Goal: Transaction & Acquisition: Purchase product/service

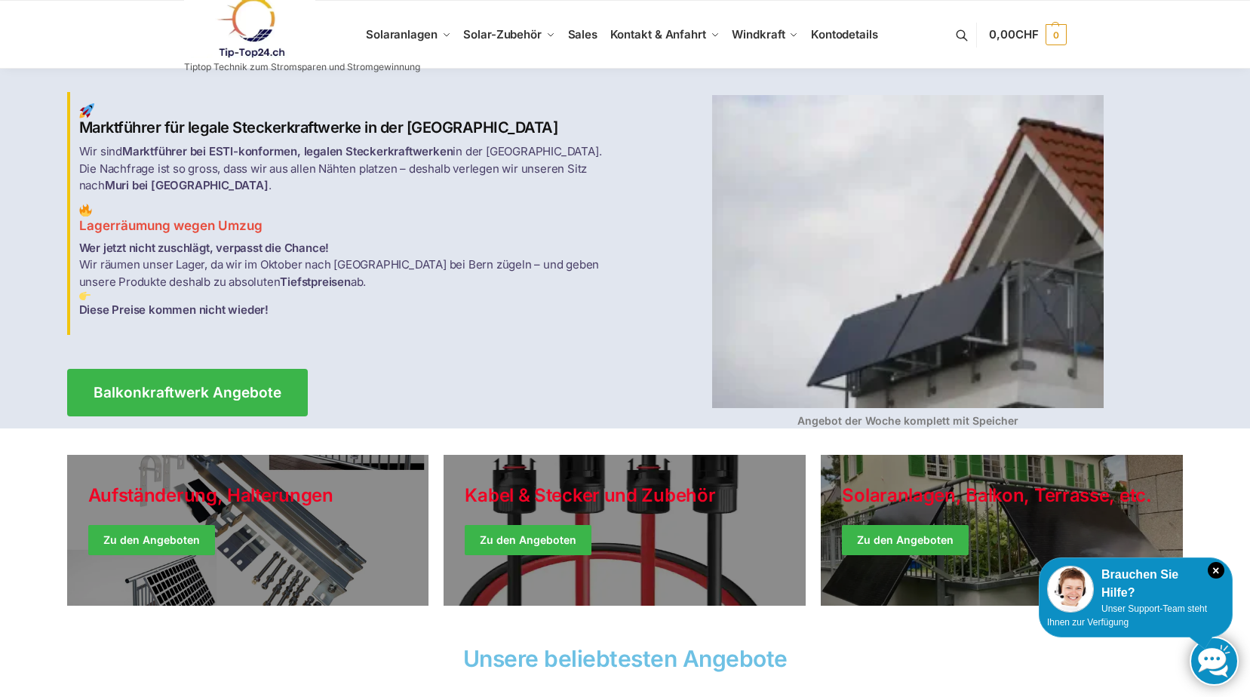
click at [360, 309] on p "Wer jetzt nicht zuschlägt, verpasst die Chance! Wir räumen unser Lager, da wir …" at bounding box center [347, 279] width 537 height 79
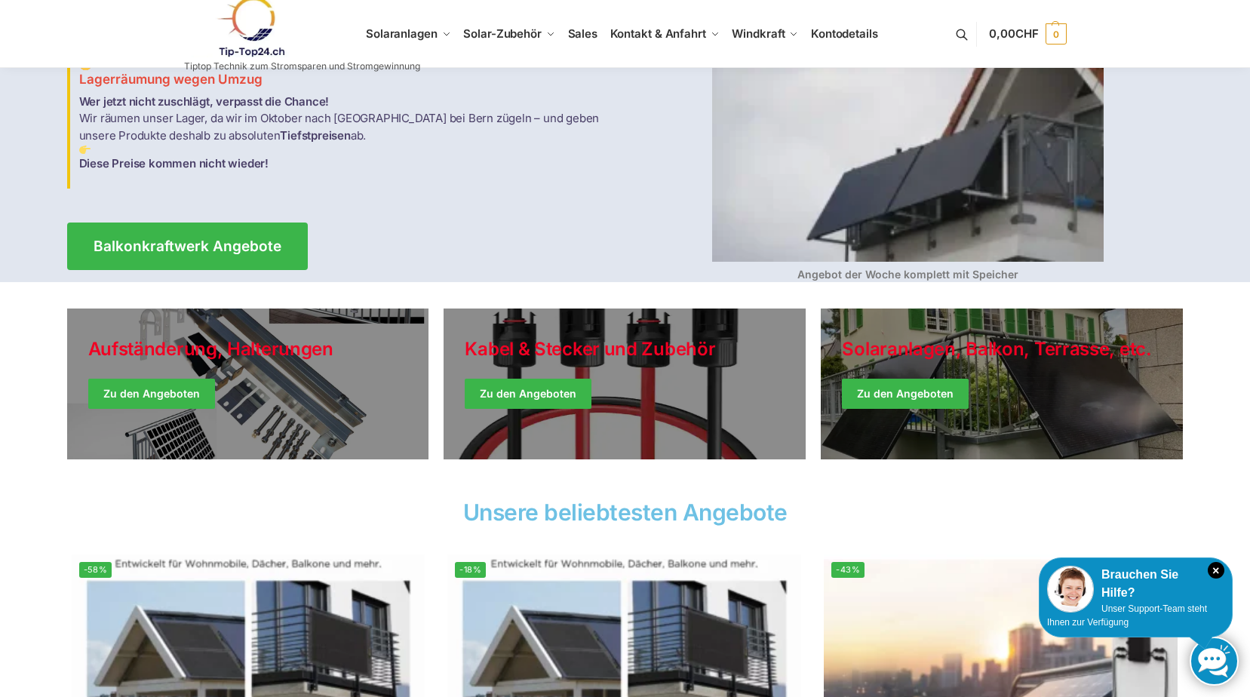
scroll to position [151, 0]
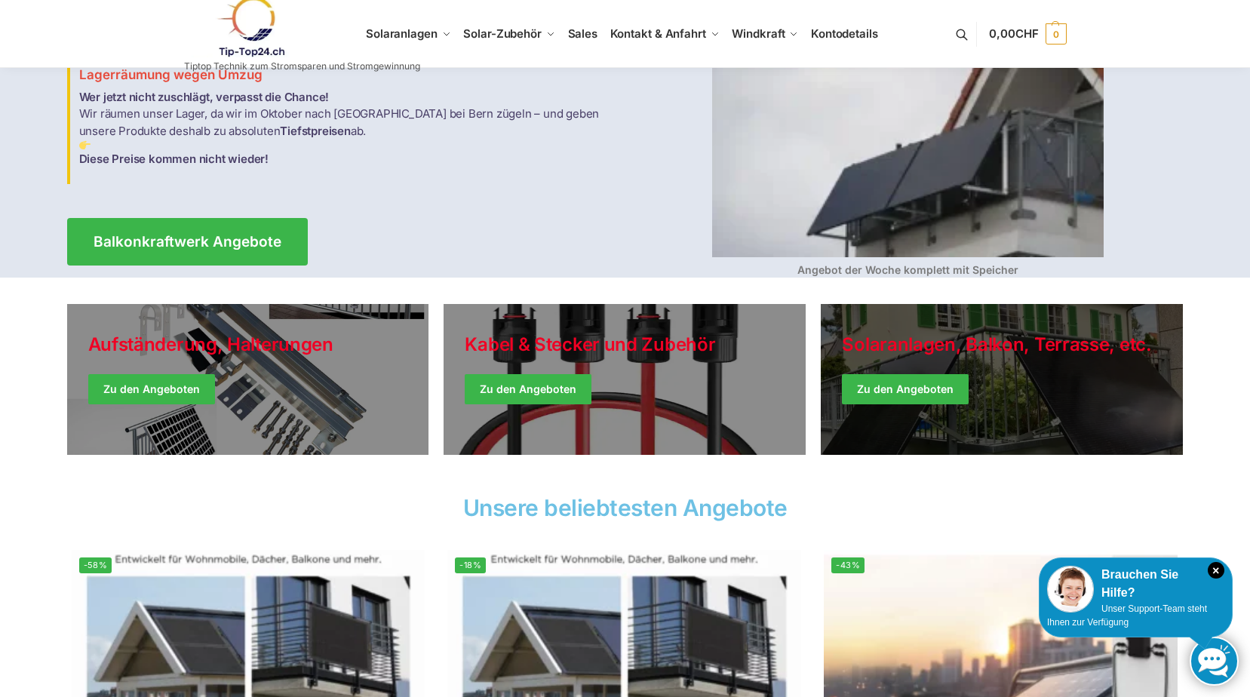
click at [893, 375] on link "Winter Jackets" at bounding box center [1002, 379] width 362 height 151
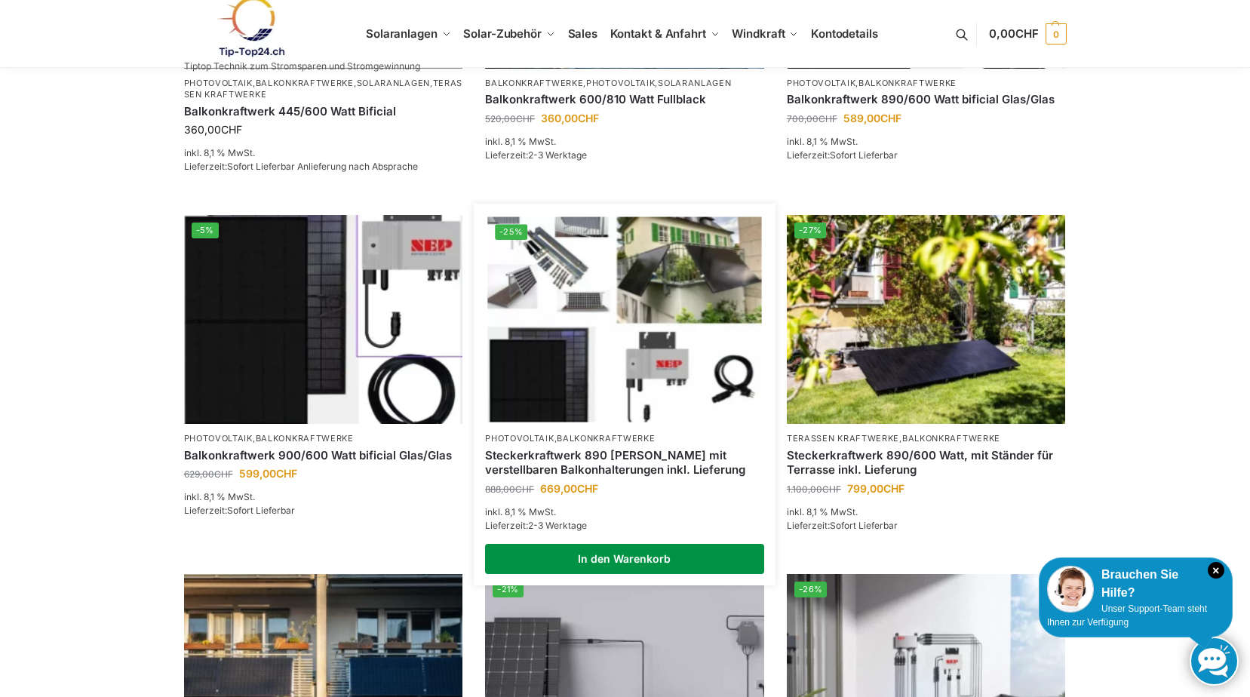
scroll to position [478, 0]
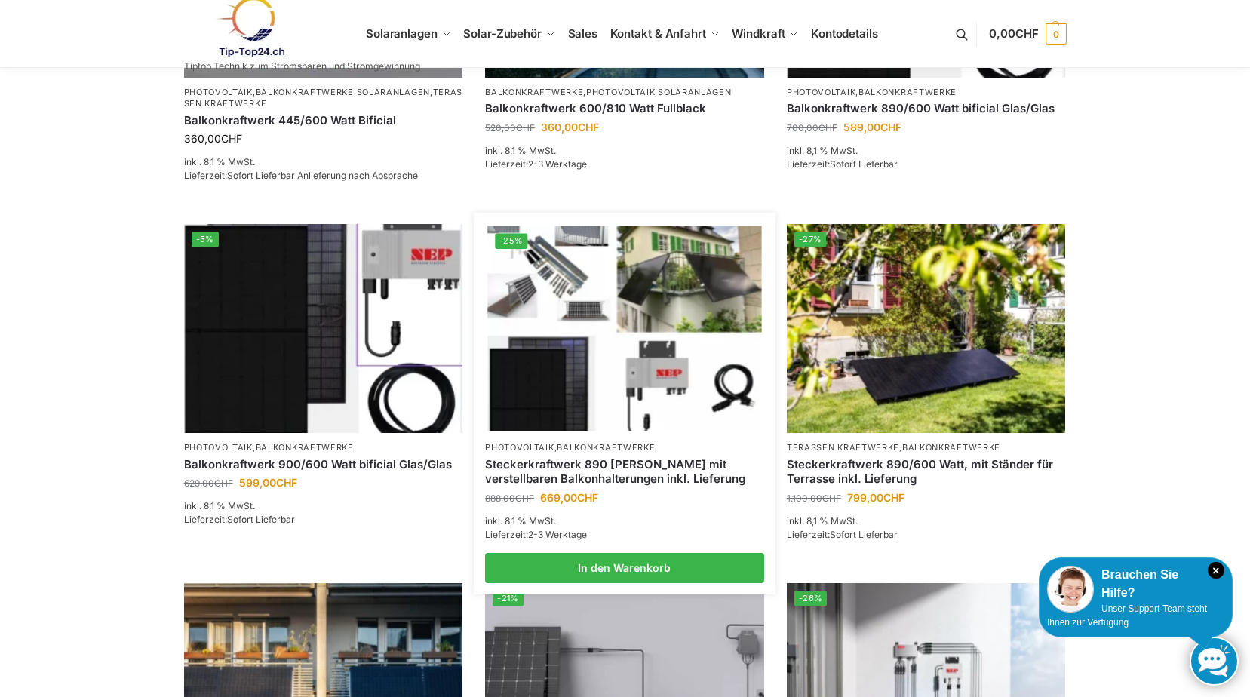
click at [604, 410] on img at bounding box center [624, 328] width 274 height 205
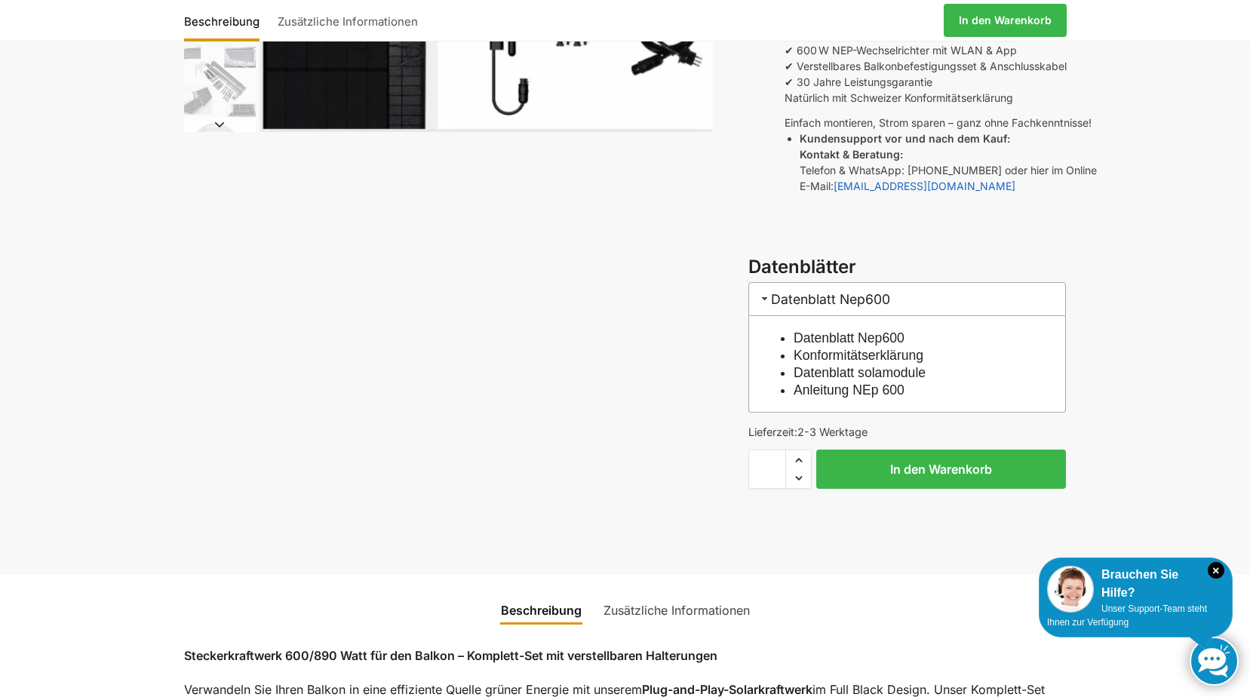
scroll to position [377, 0]
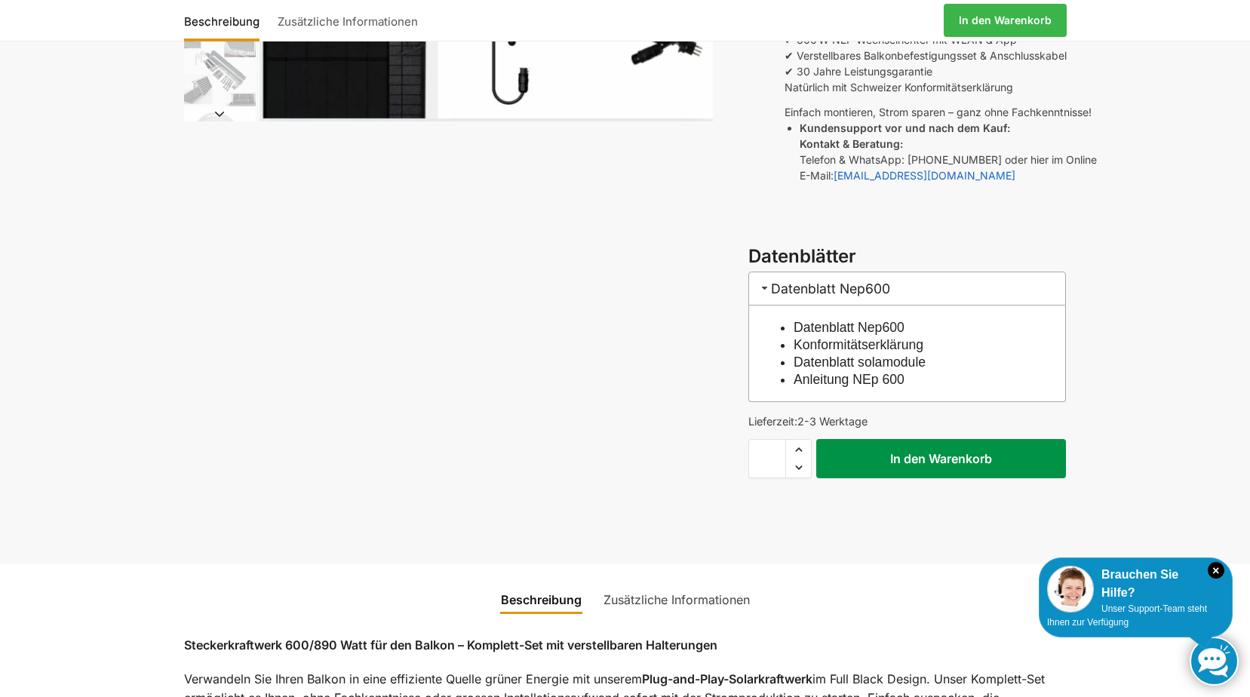
click at [935, 439] on button "In den Warenkorb" at bounding box center [941, 458] width 250 height 39
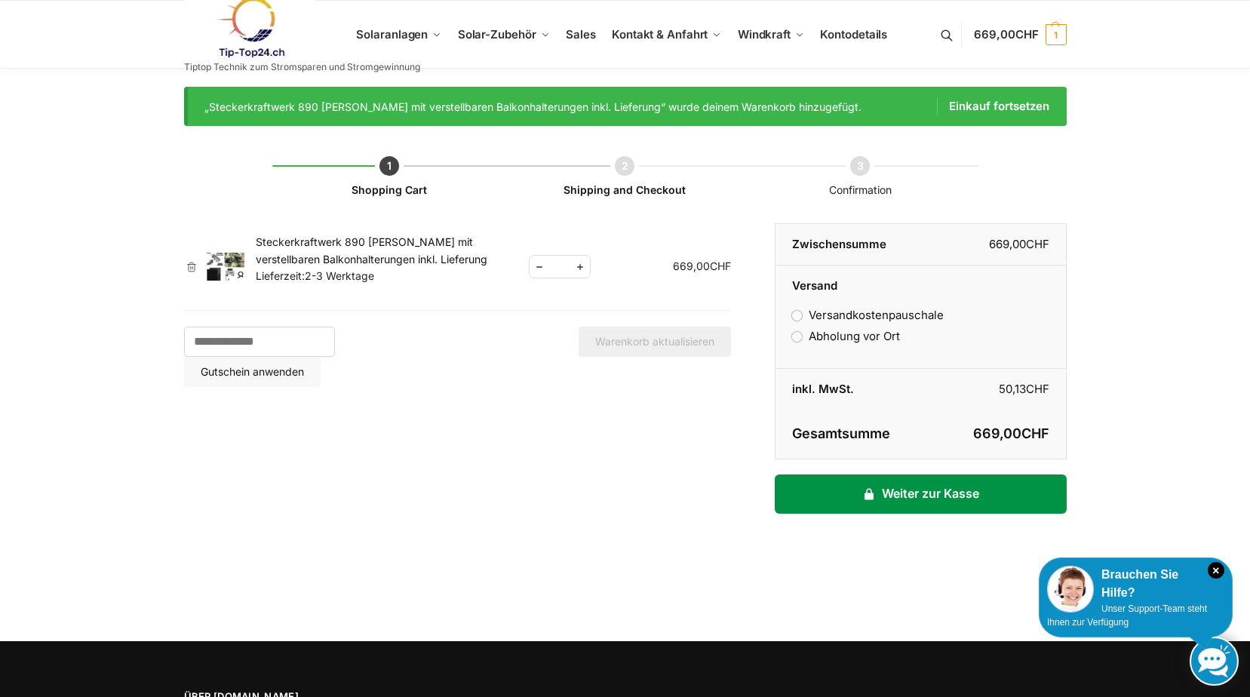
click at [910, 488] on link "Weiter zur Kasse" at bounding box center [920, 494] width 291 height 39
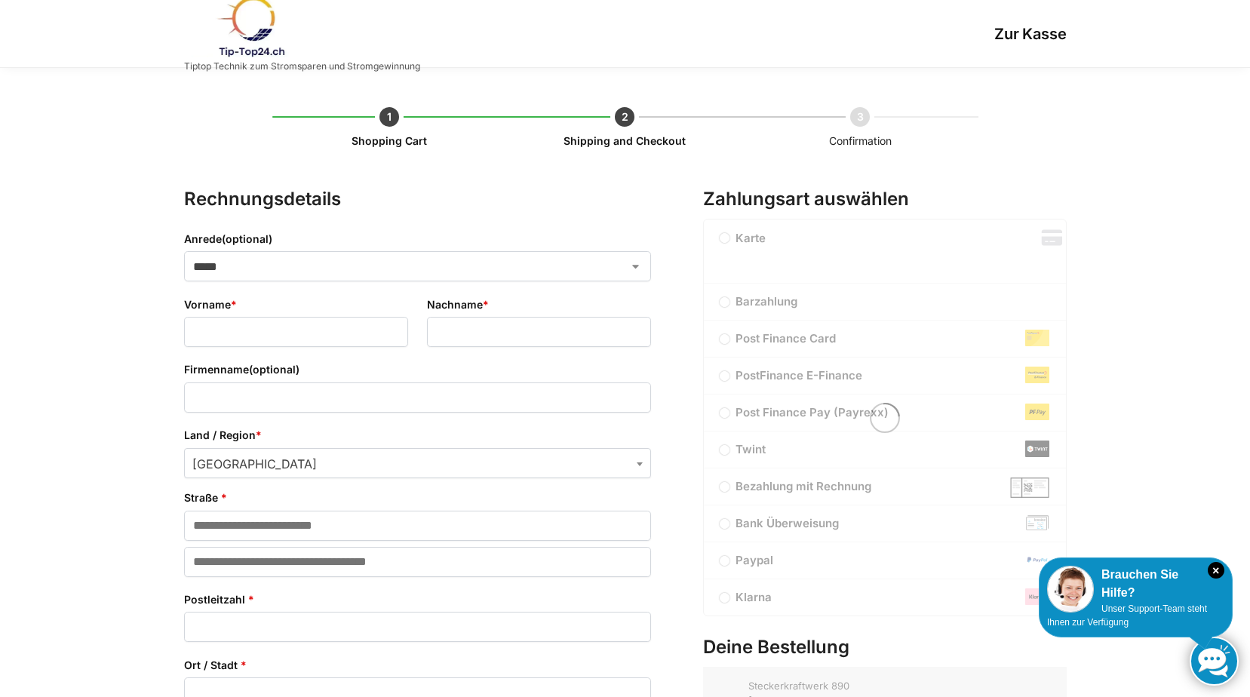
select select "**"
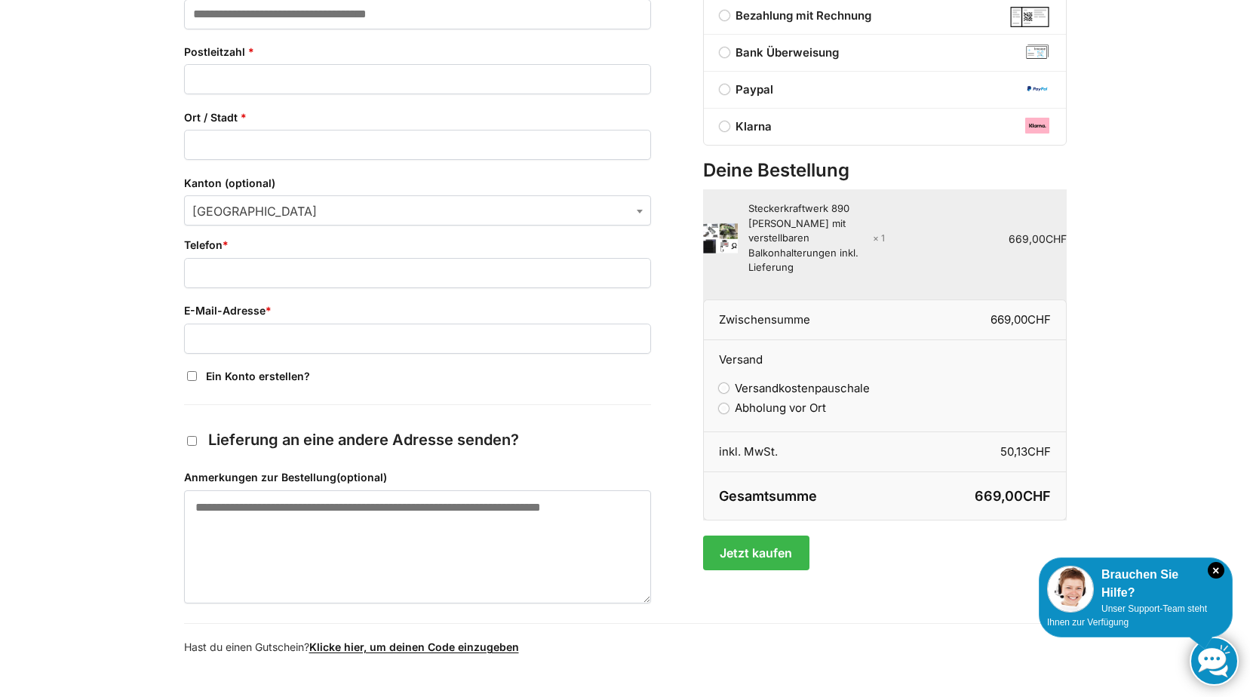
scroll to position [643, 0]
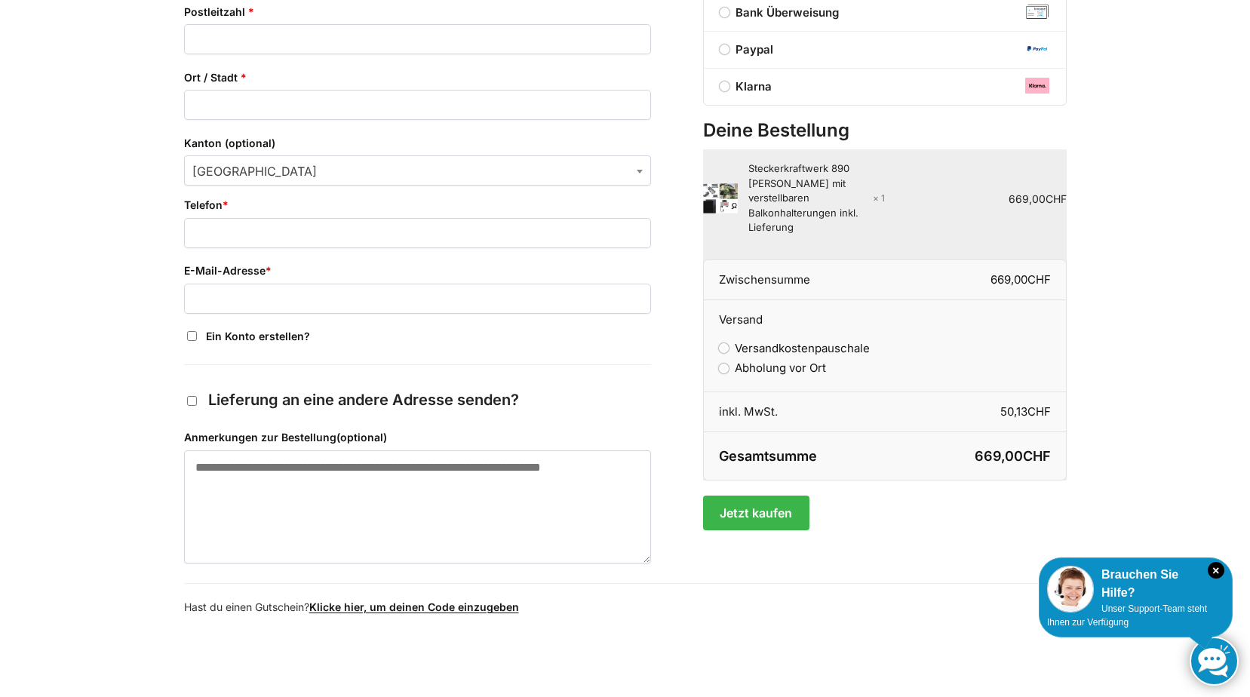
click at [613, 639] on section "Wähle eine Abholstation aus Schließen Straße (optional) Postleitzahl * Suchen K…" at bounding box center [625, 613] width 883 height 60
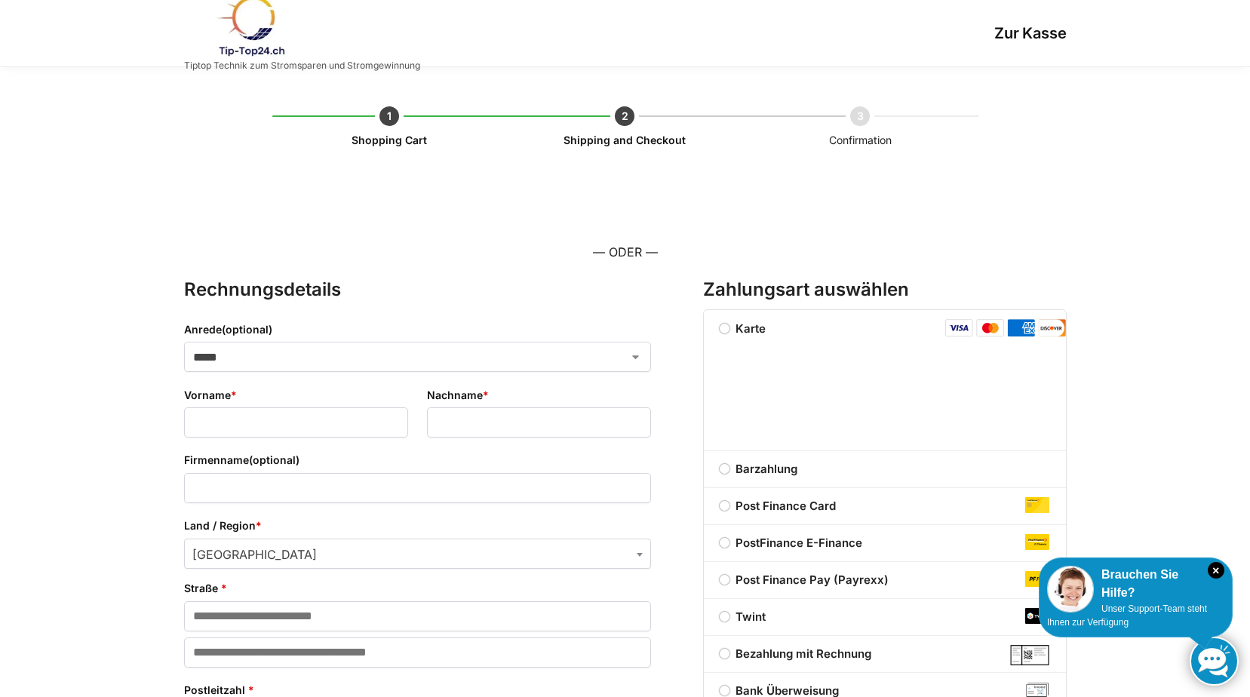
scroll to position [0, 0]
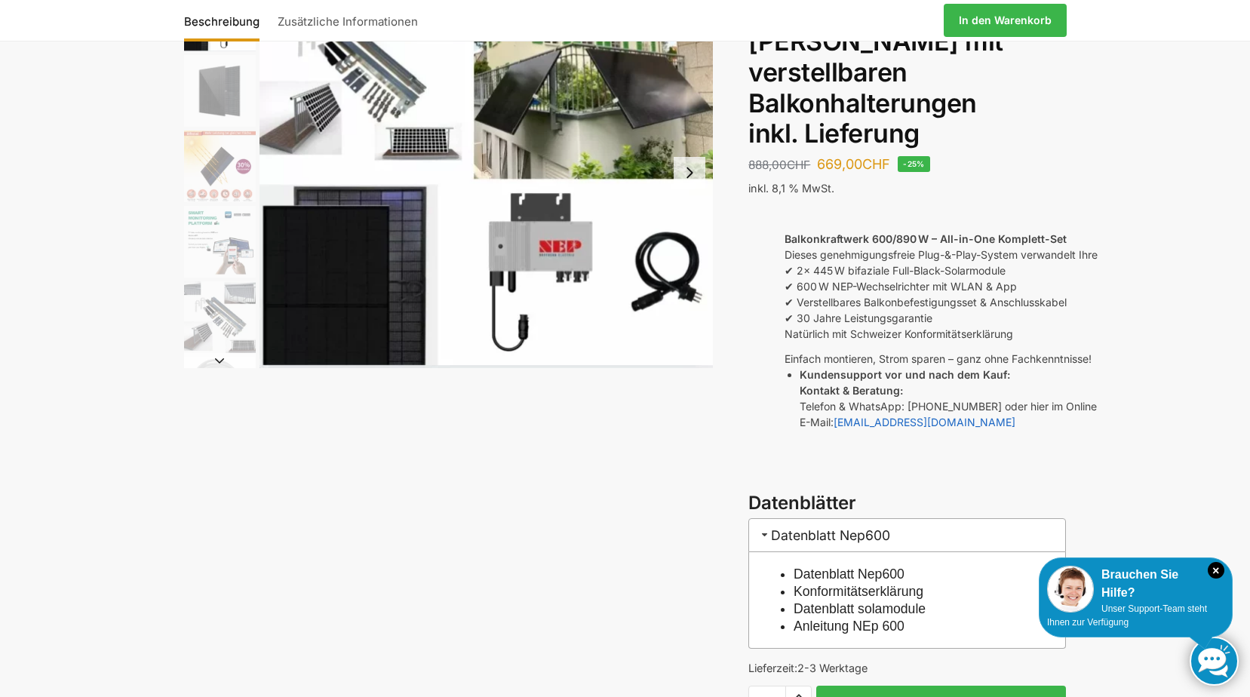
scroll to position [75, 0]
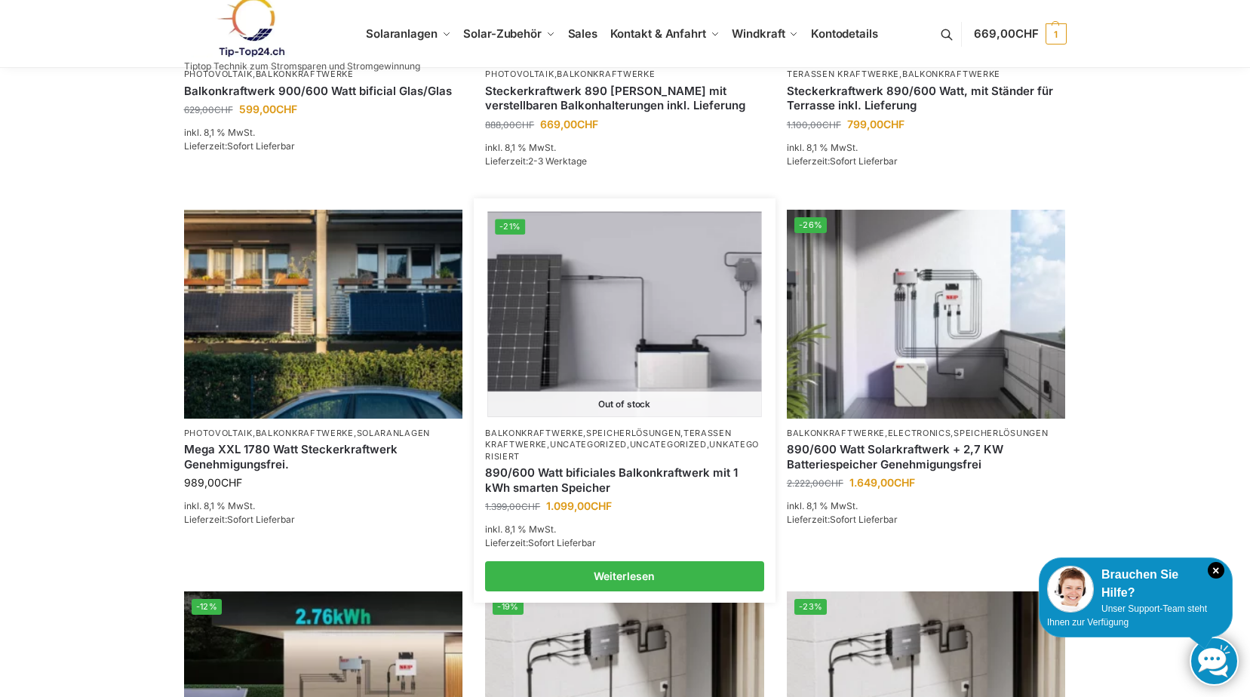
scroll to position [855, 0]
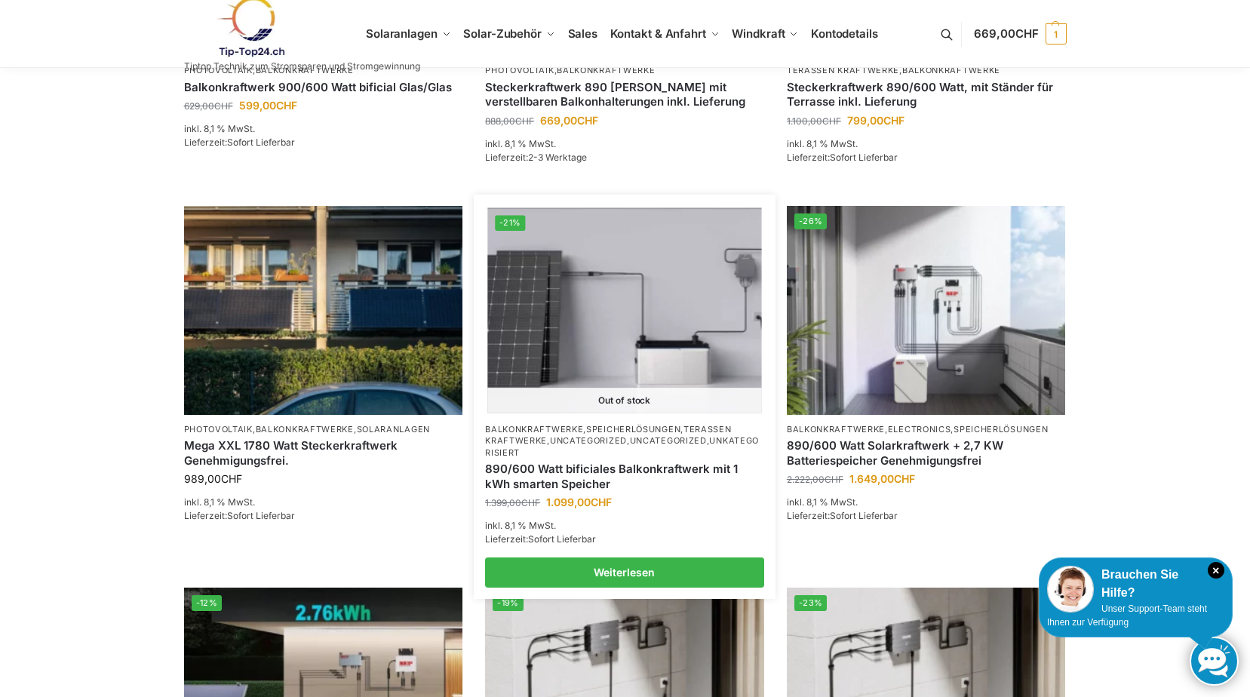
click at [613, 466] on link "890/600 Watt bificiales Balkonkraftwerk mit 1 kWh smarten Speicher" at bounding box center [624, 476] width 279 height 29
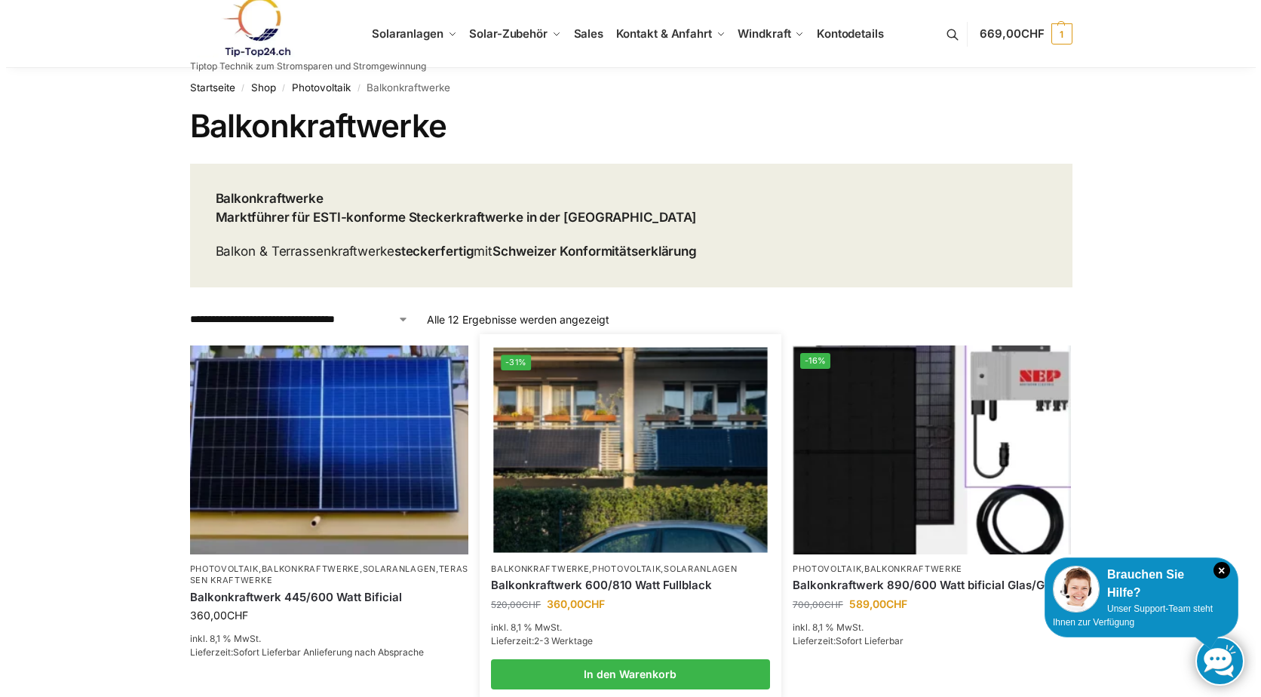
scroll to position [0, 0]
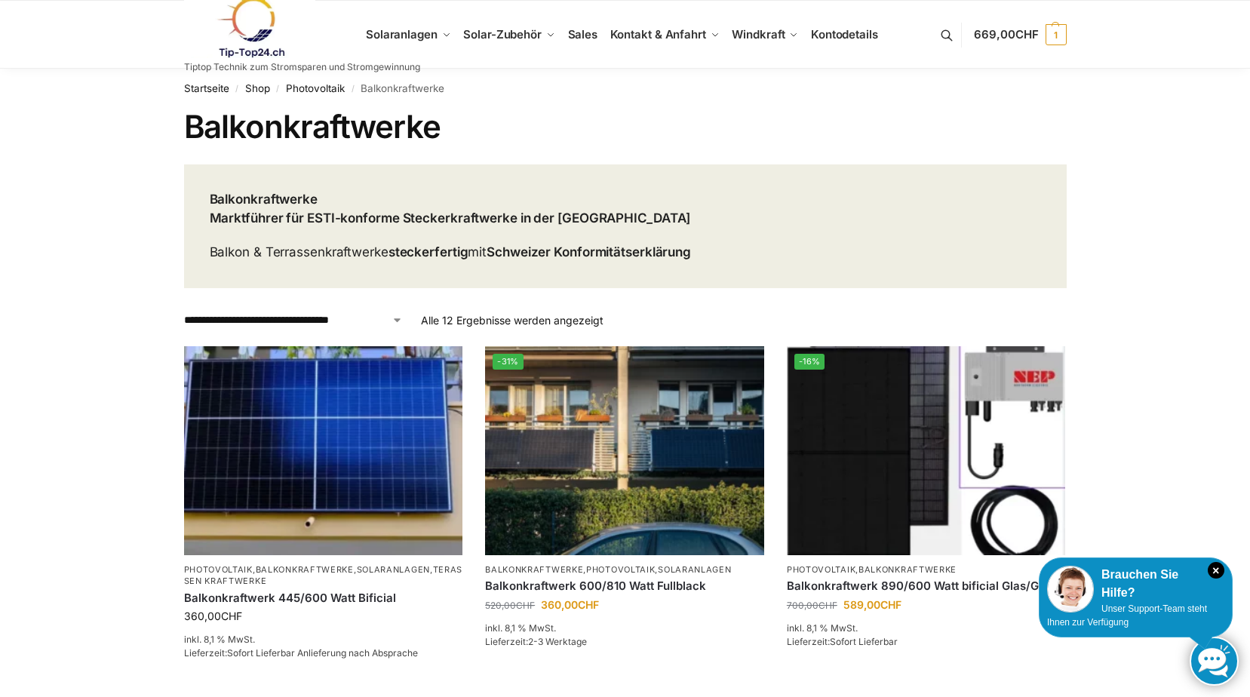
click at [949, 33] on button at bounding box center [955, 35] width 38 height 70
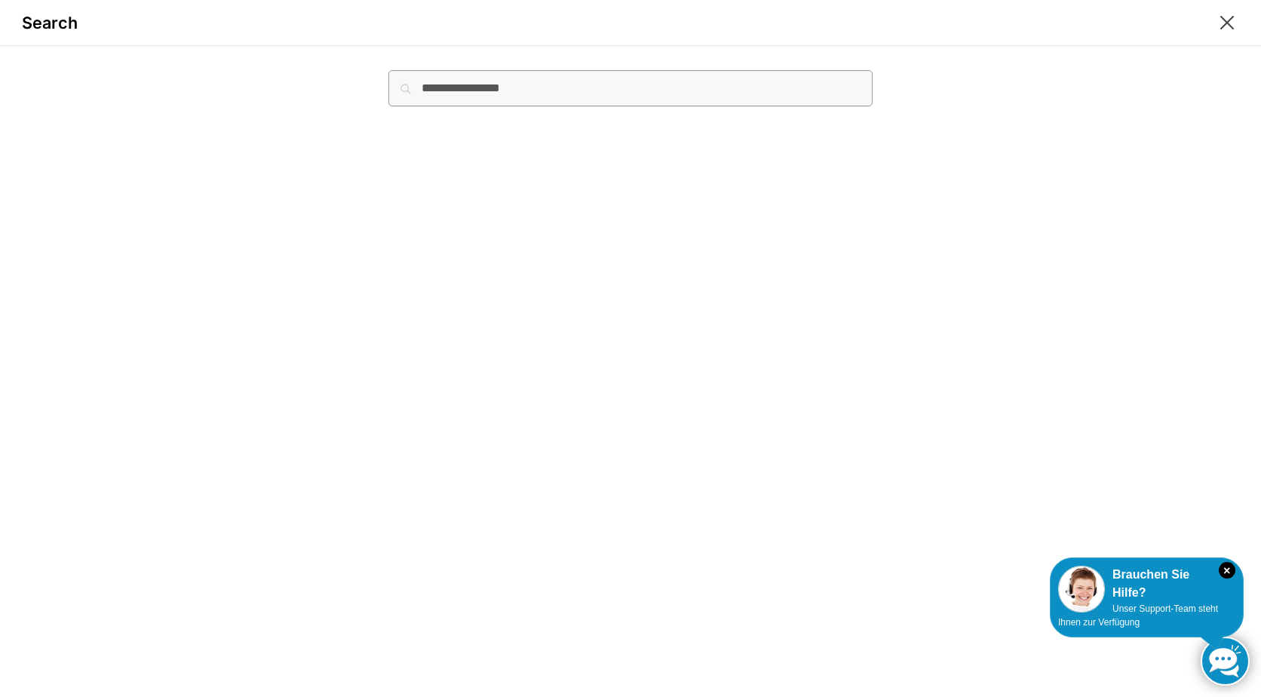
click at [460, 89] on input "Suche nach:" at bounding box center [631, 88] width 484 height 36
type input "**********"
click at [822, 70] on button "Suchen" at bounding box center [847, 78] width 51 height 17
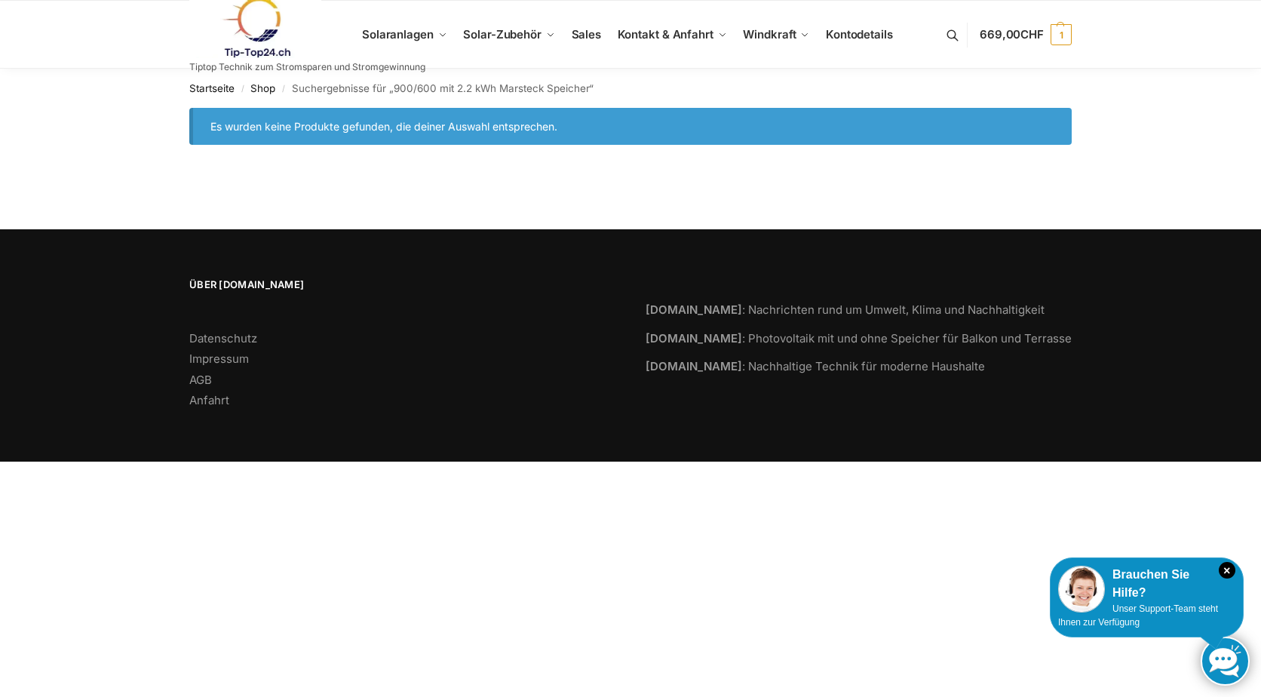
click at [609, 86] on nav "Startseite / Shop / Suchergebnisse für „900/600 mit 2.2 kWh Marsteck Speicher“" at bounding box center [630, 88] width 883 height 39
click at [604, 83] on nav "Startseite / Shop / Suchergebnisse für „900/600 mit 2.2 kWh Marsteck Speicher“" at bounding box center [630, 88] width 883 height 39
click at [951, 35] on button at bounding box center [961, 35] width 38 height 70
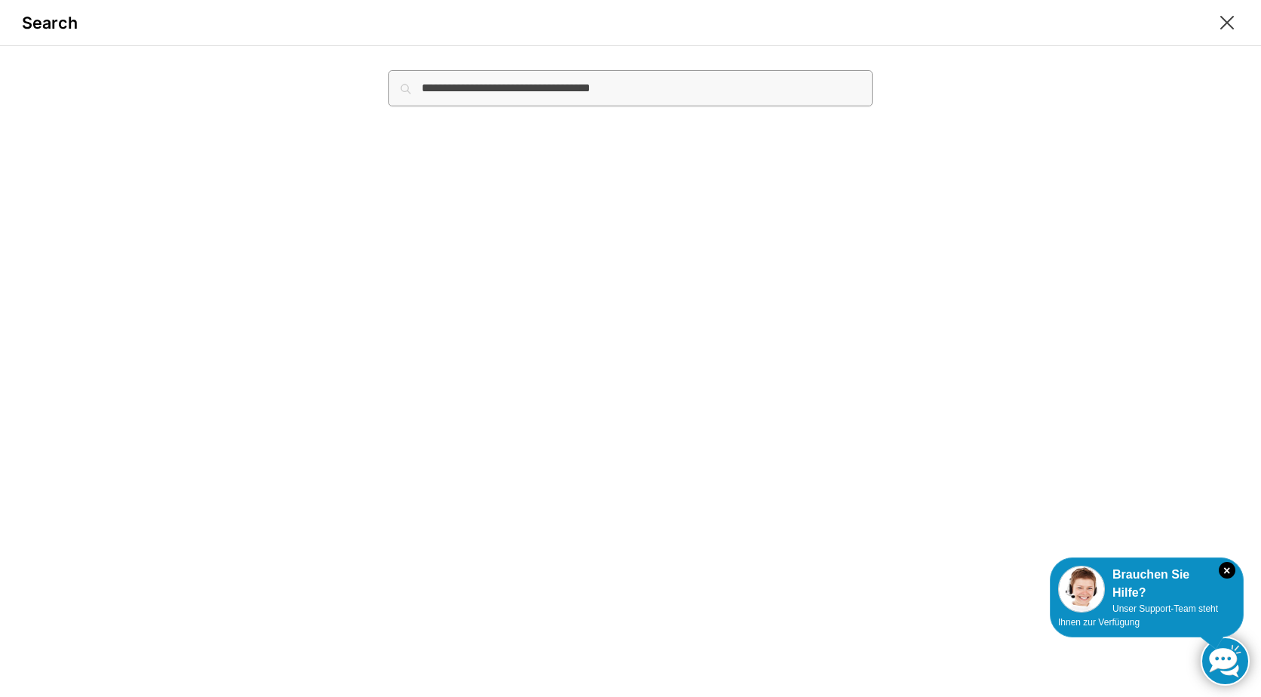
click at [665, 81] on input "**********" at bounding box center [631, 88] width 484 height 36
type input "**********"
click at [822, 70] on button "Suchen" at bounding box center [847, 78] width 51 height 17
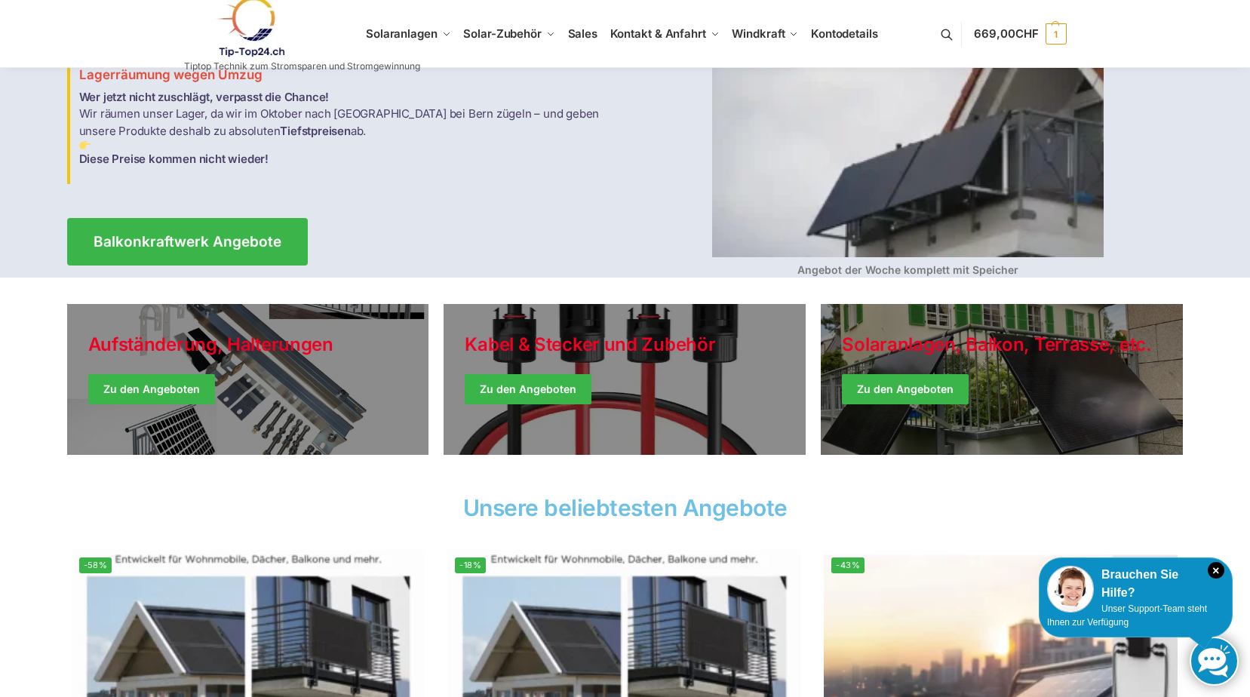
scroll to position [176, 0]
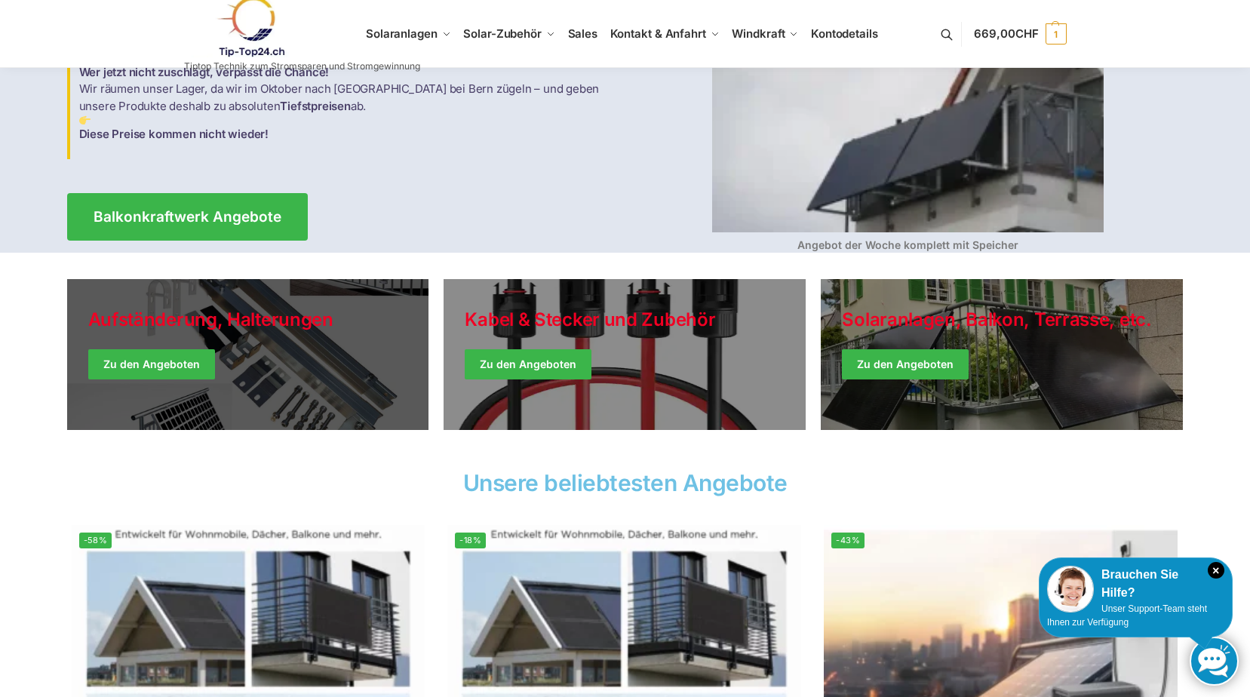
click at [155, 361] on link "Holiday Style" at bounding box center [248, 354] width 362 height 151
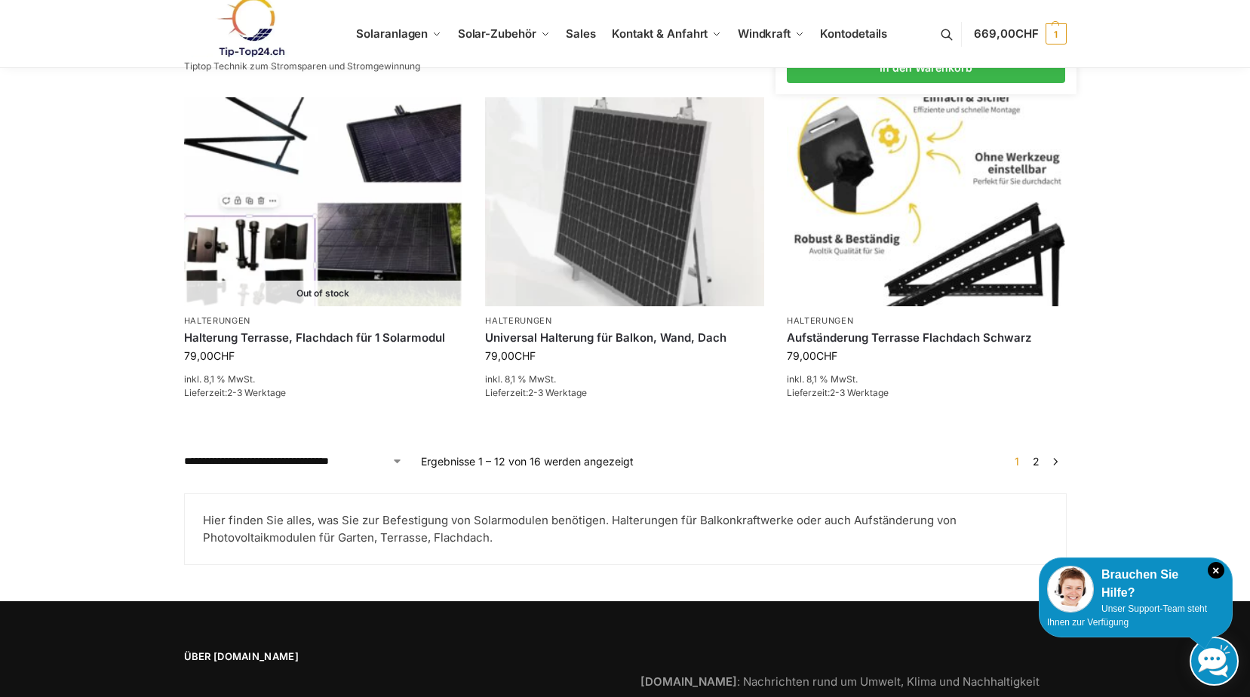
scroll to position [1584, 0]
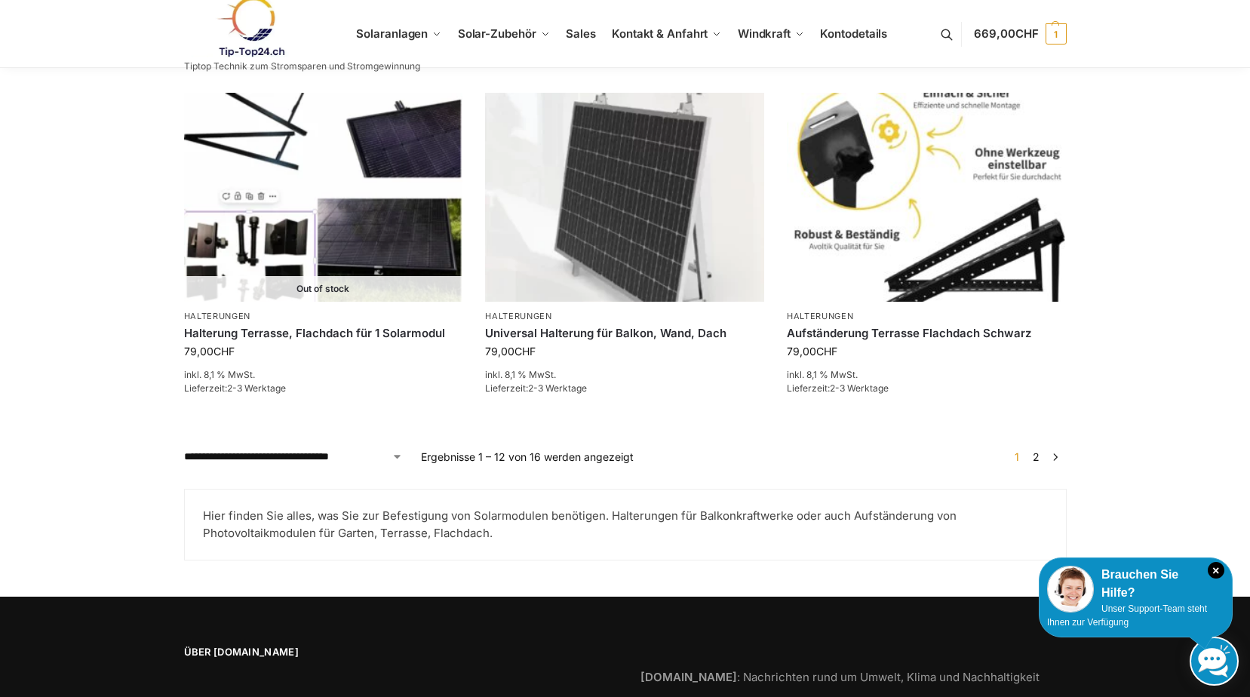
click at [1037, 450] on link "2" at bounding box center [1036, 456] width 14 height 13
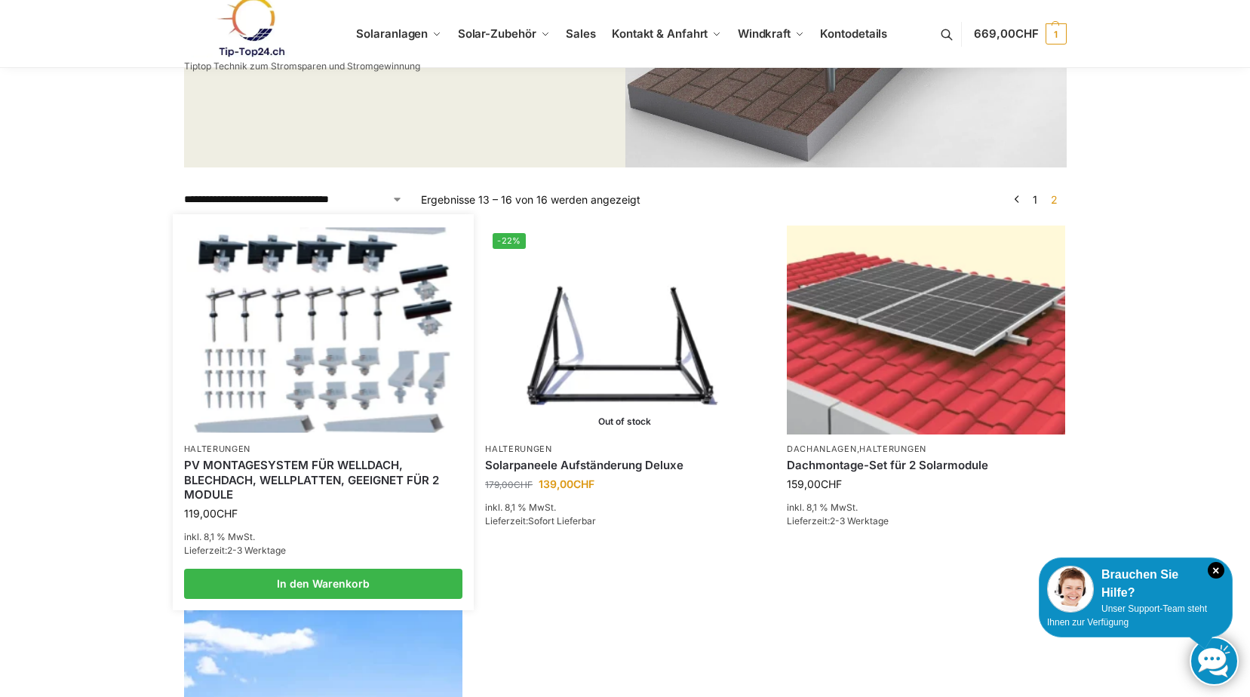
scroll to position [377, 0]
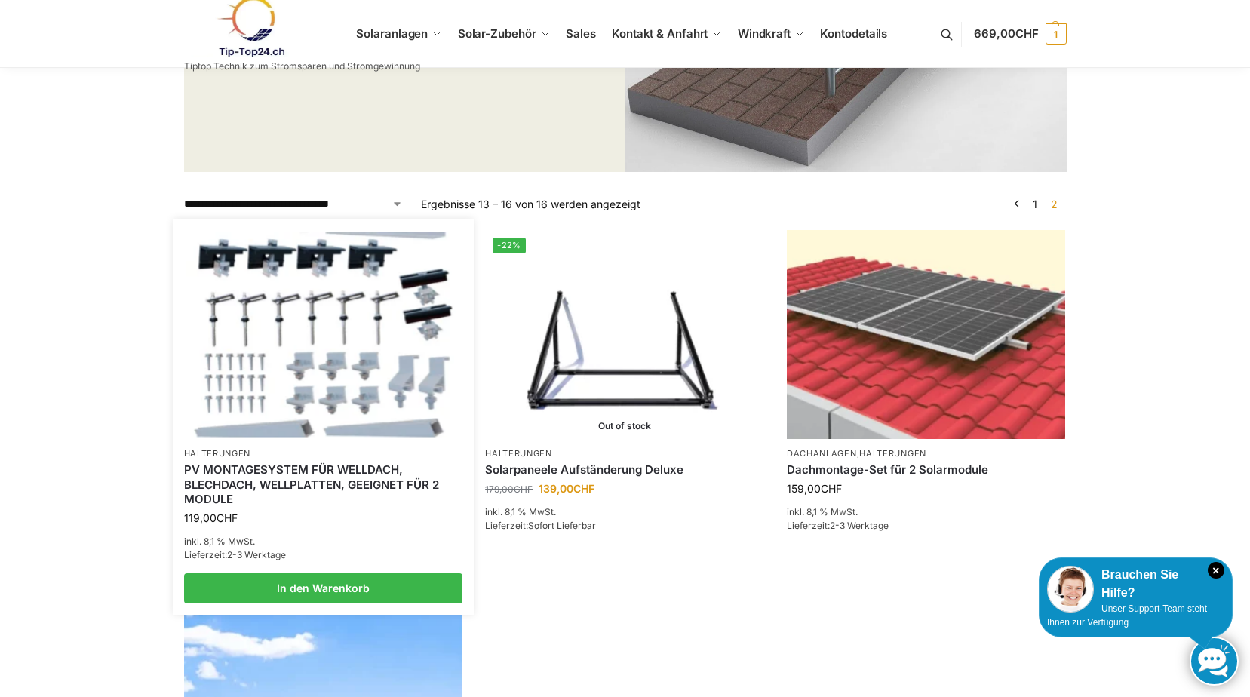
click at [351, 376] on img at bounding box center [323, 334] width 274 height 205
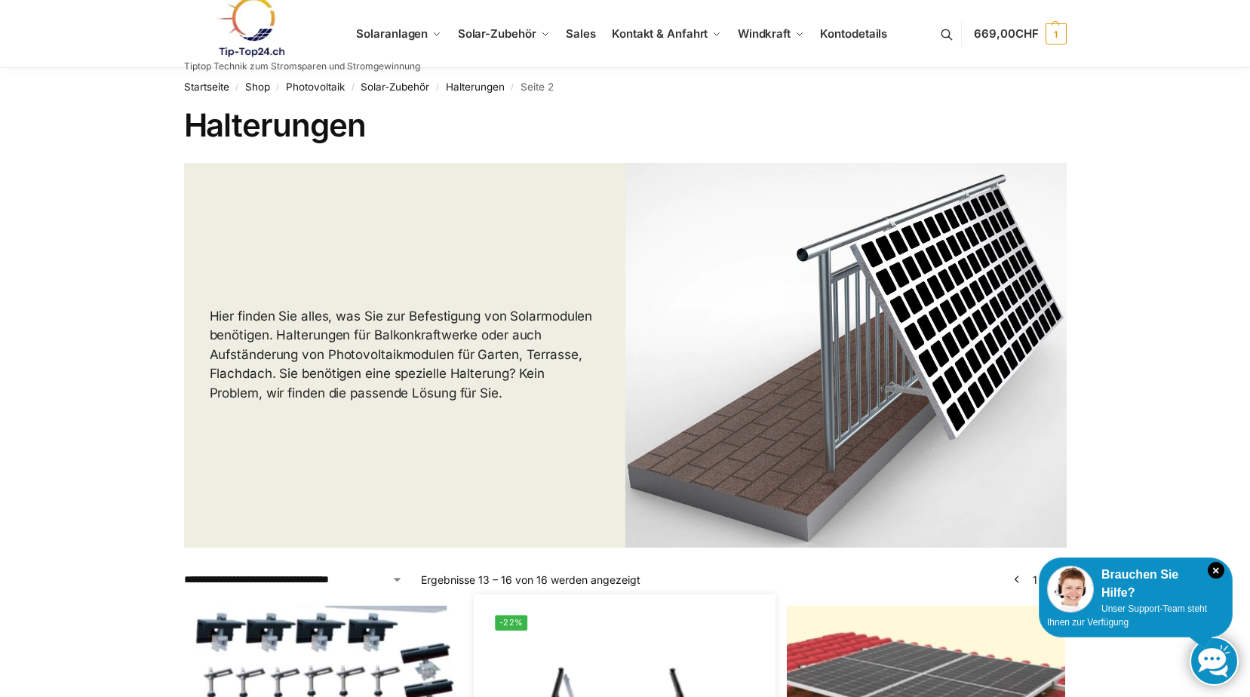
scroll to position [0, 0]
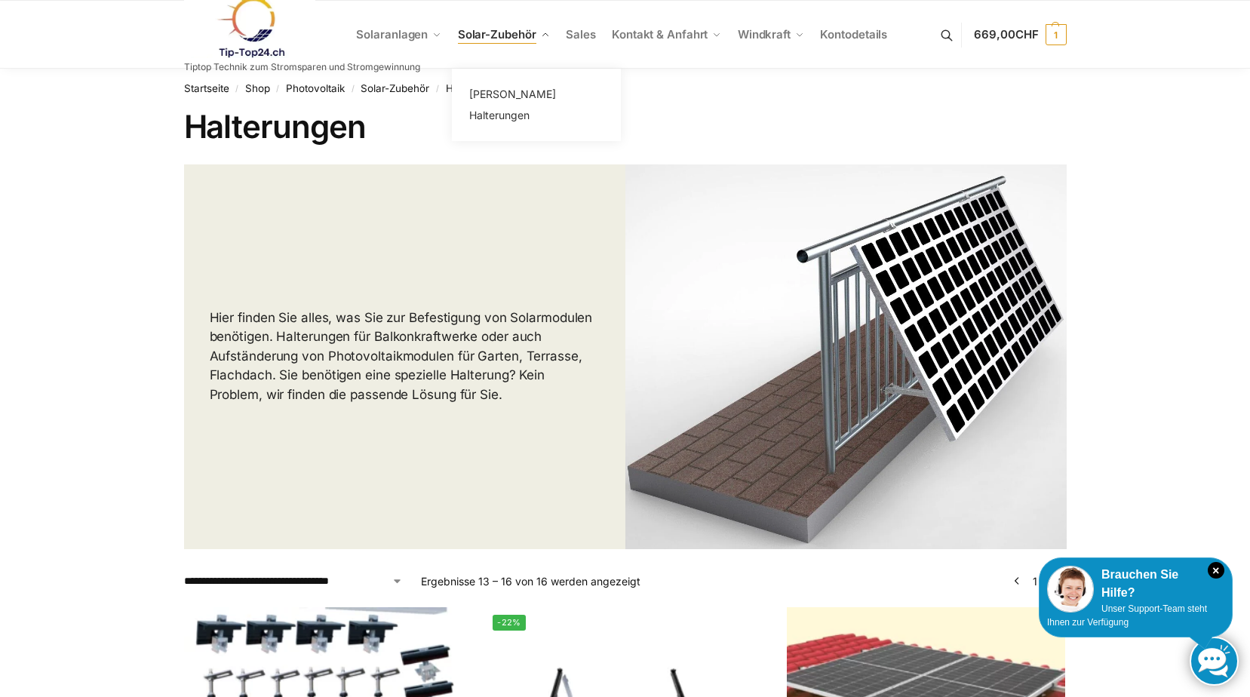
click at [493, 37] on span "Solar-Zubehör" at bounding box center [497, 34] width 78 height 14
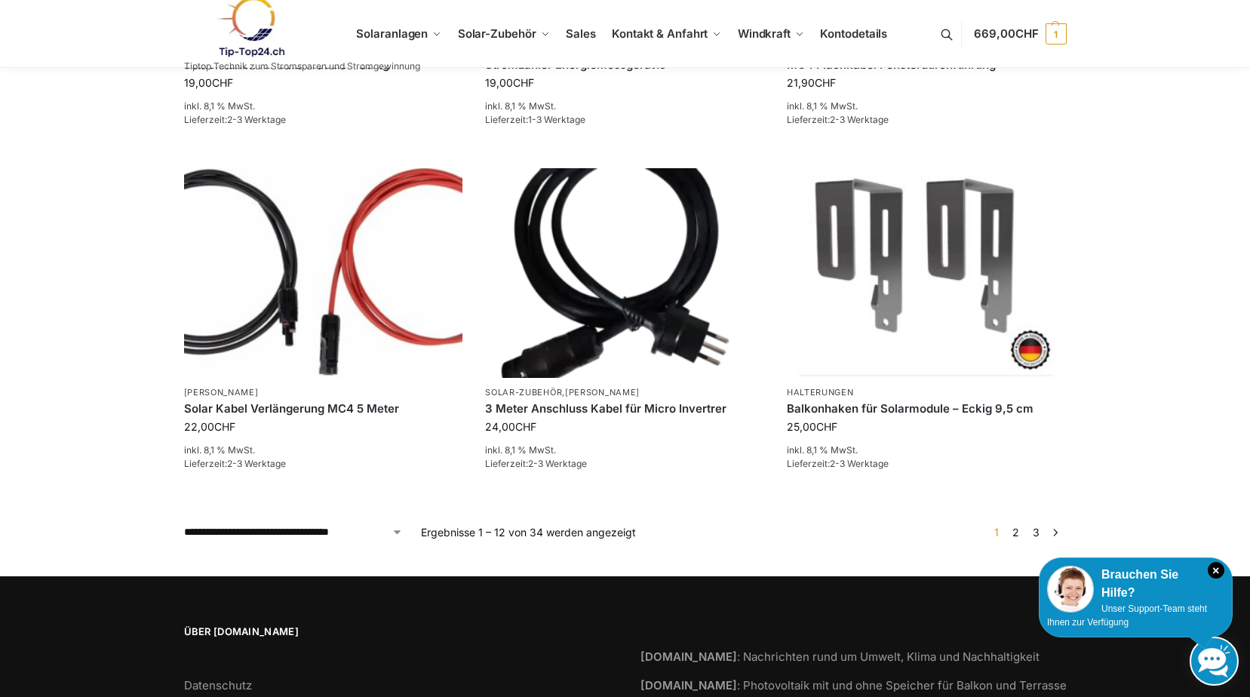
scroll to position [1182, 0]
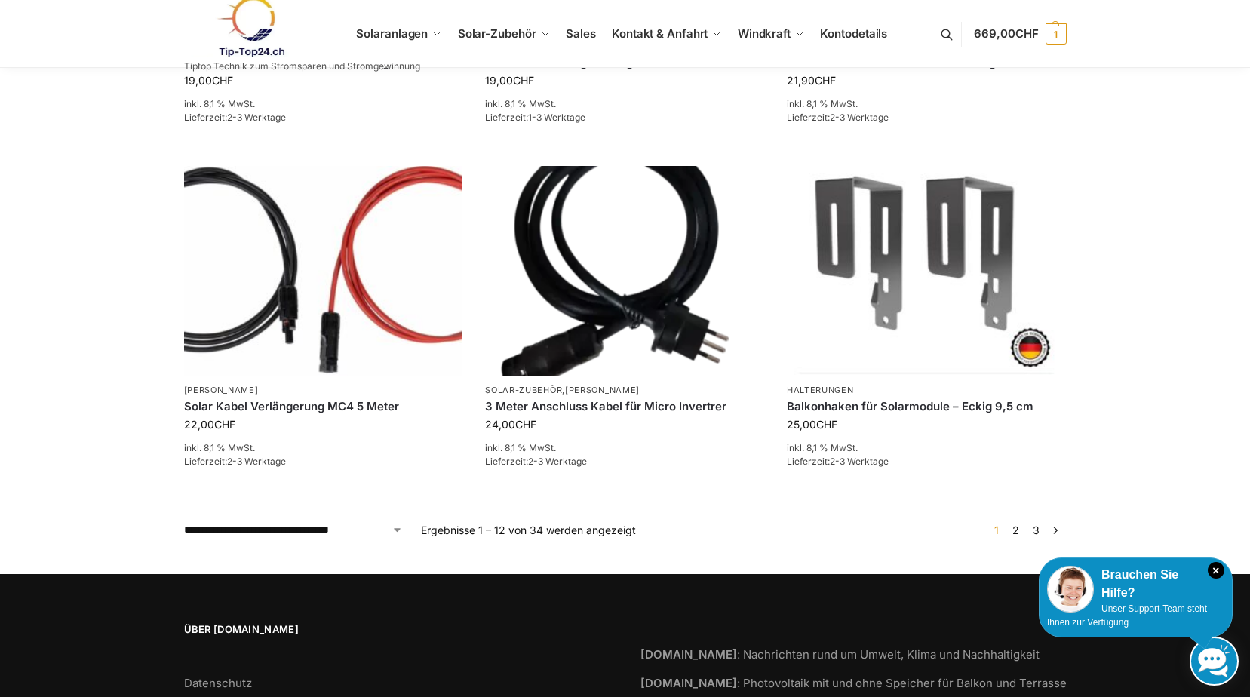
click at [1014, 524] on link "2" at bounding box center [1016, 530] width 14 height 13
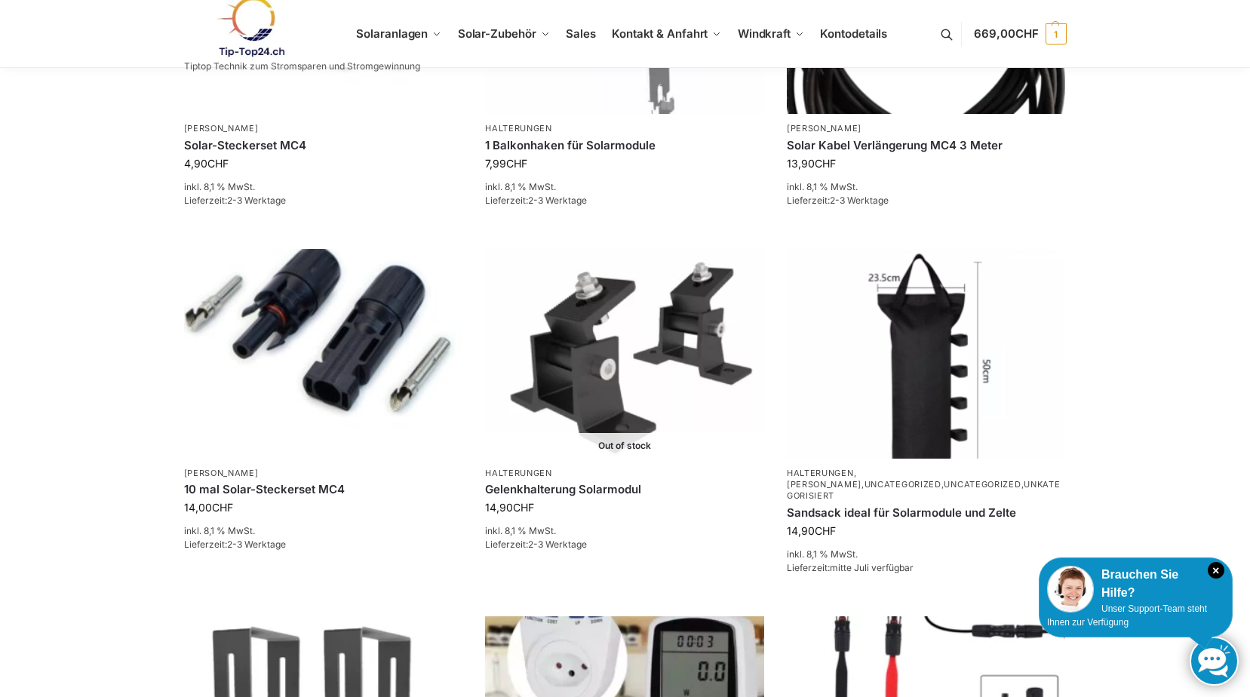
scroll to position [375, 0]
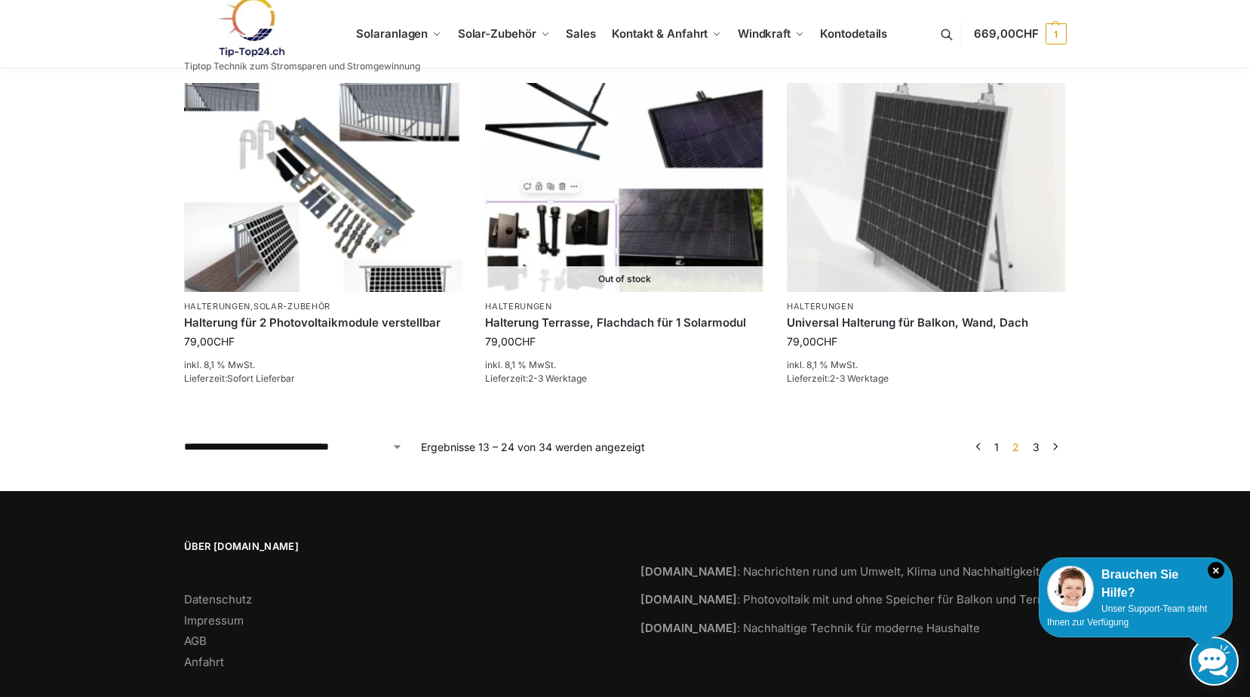
scroll to position [1283, 0]
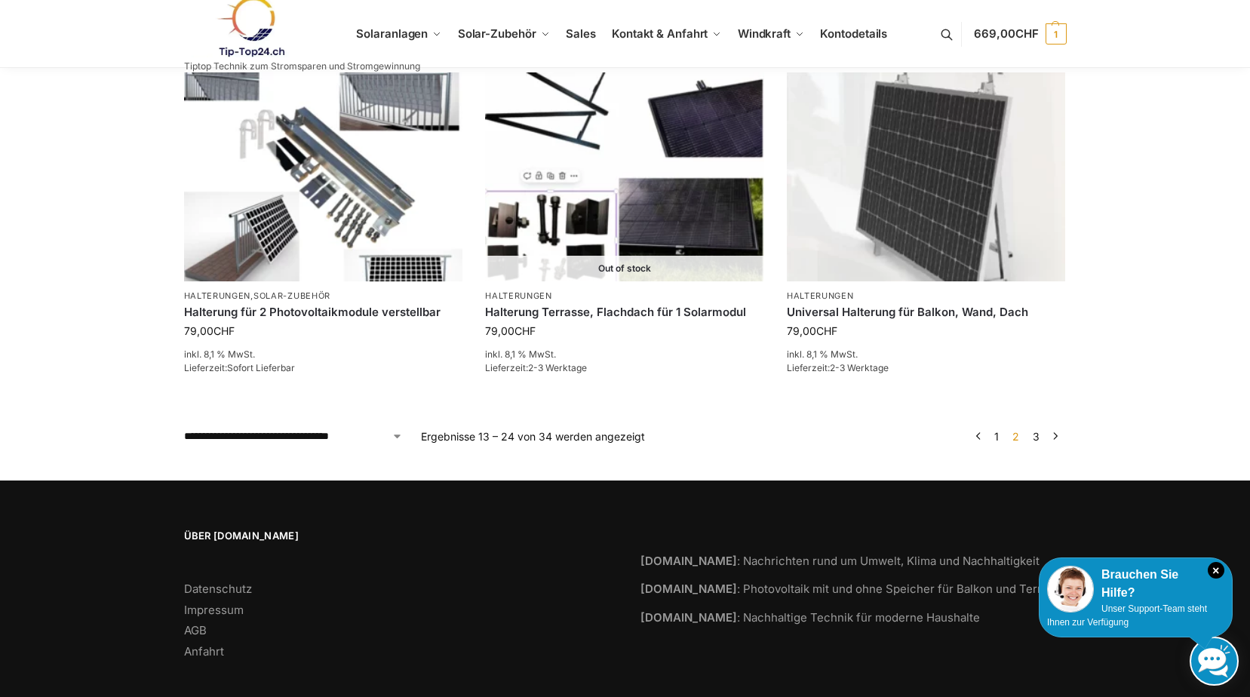
click at [1039, 441] on link "3" at bounding box center [1036, 436] width 14 height 13
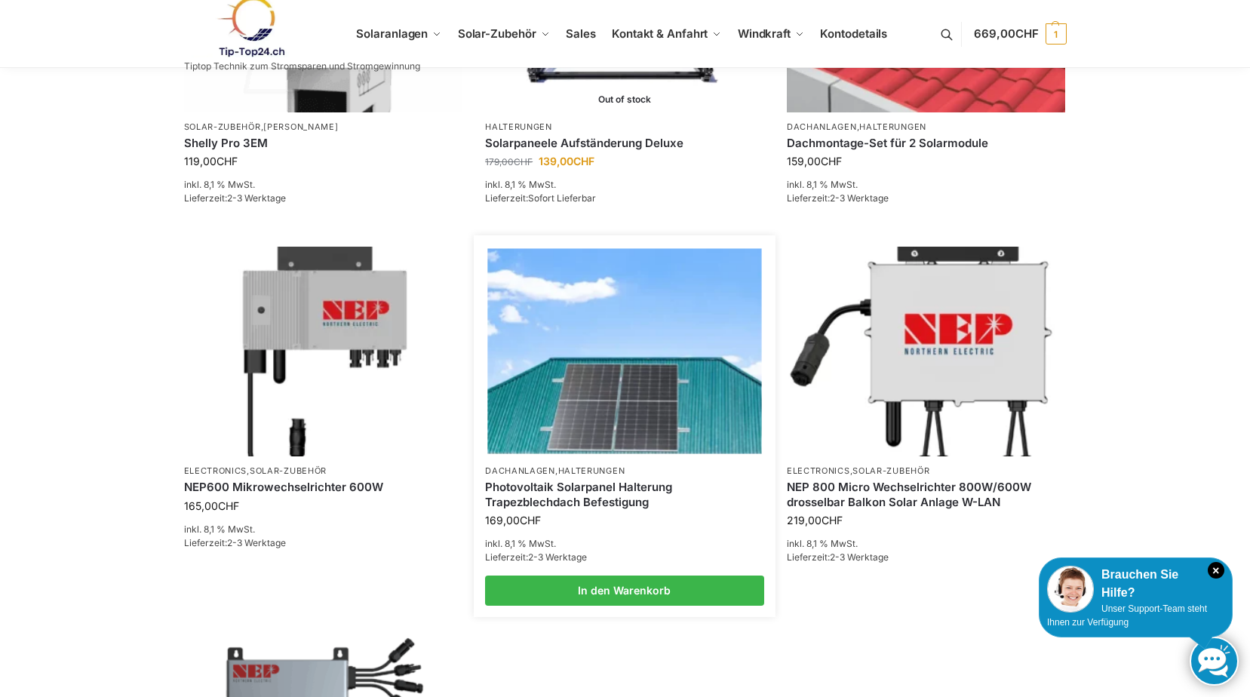
scroll to position [779, 0]
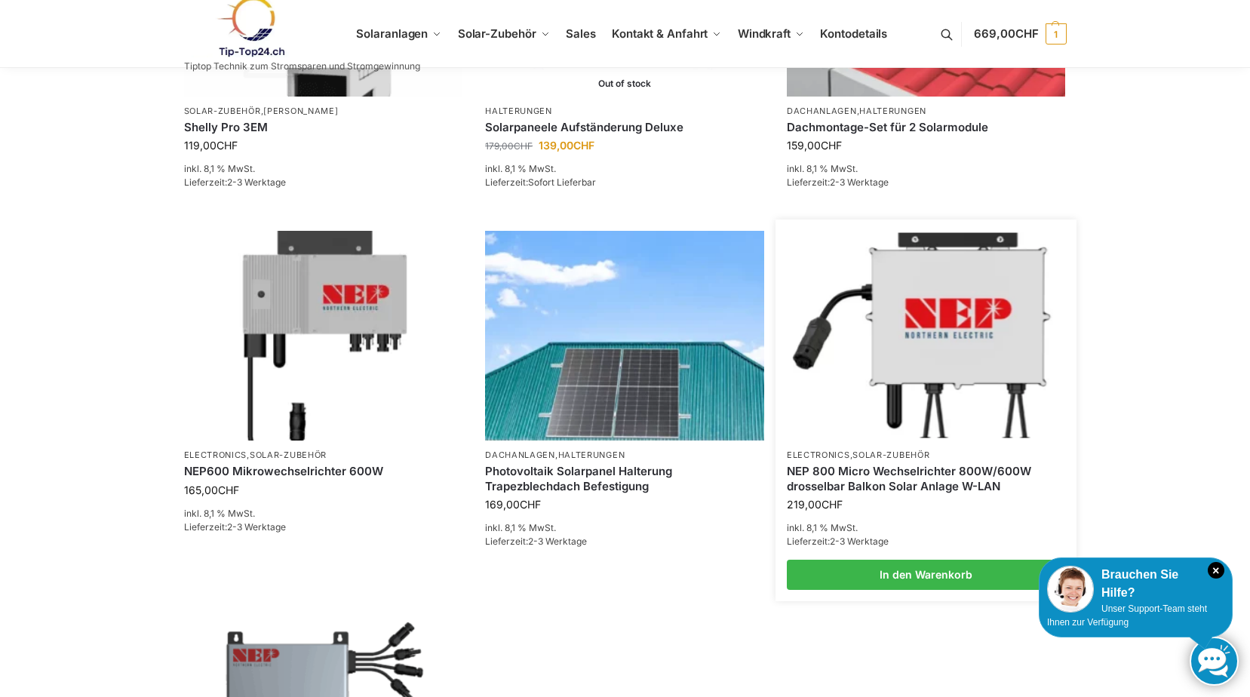
click at [890, 485] on link "NEP 800 Micro Wechselrichter 800W/600W drosselbar Balkon Solar Anlage W-LAN" at bounding box center [926, 478] width 279 height 29
